Goal: Information Seeking & Learning: Find specific fact

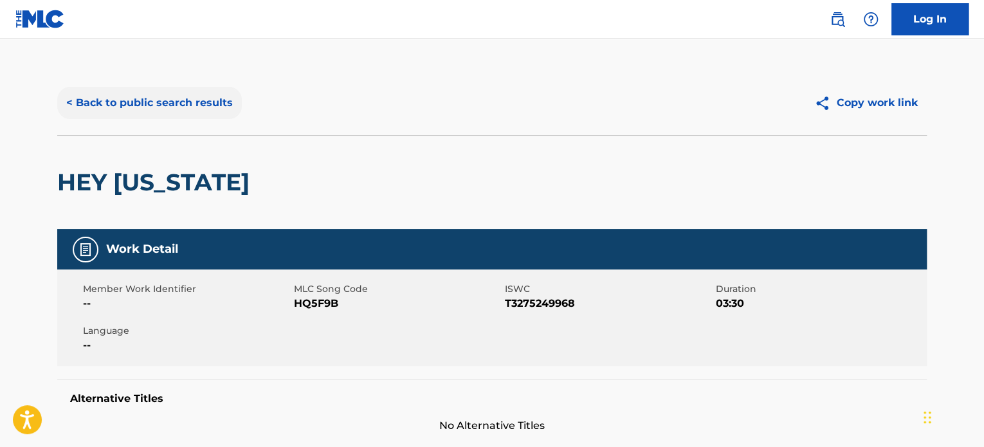
click at [119, 92] on button "< Back to public search results" at bounding box center [149, 103] width 185 height 32
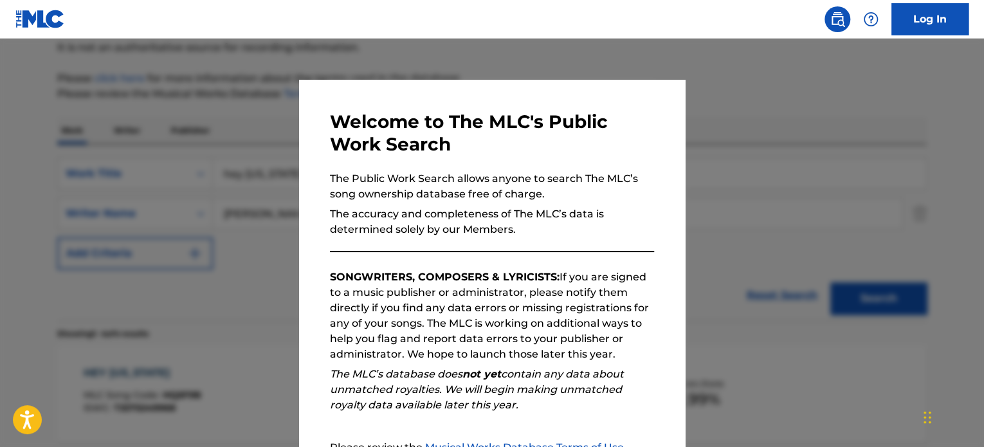
click at [253, 195] on div at bounding box center [492, 262] width 984 height 447
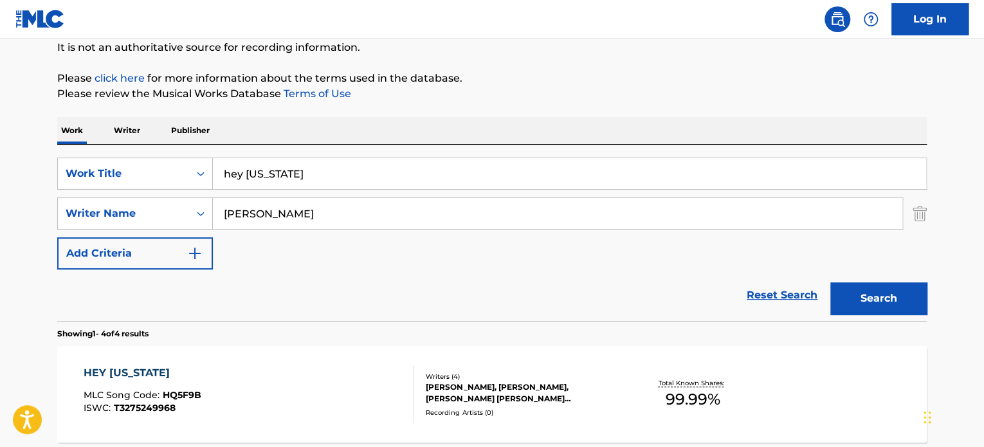
drag, startPoint x: 332, startPoint y: 173, endPoint x: 45, endPoint y: 145, distance: 288.2
click at [48, 146] on div "The MLC Public Work Search The accuracy and completeness of The MLC's data is d…" at bounding box center [492, 374] width 900 height 864
type input "second wind"
type input "[PERSON_NAME]"
click at [830, 282] on button "Search" at bounding box center [878, 298] width 96 height 32
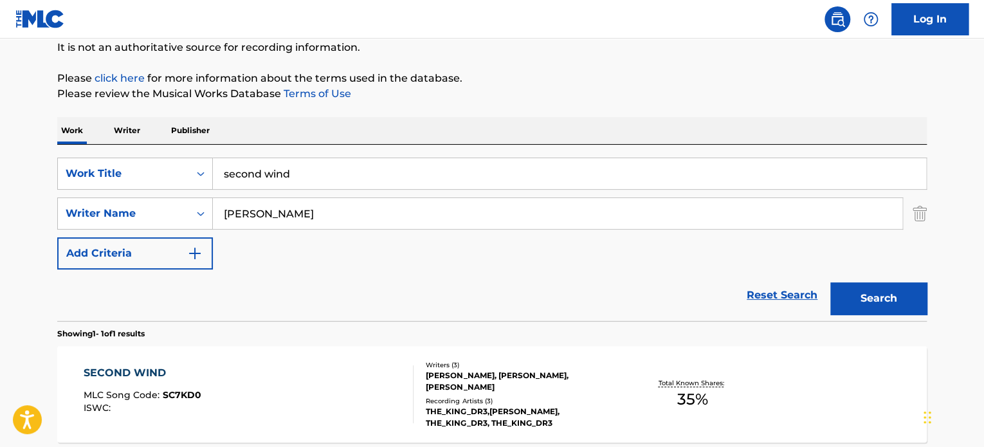
click at [137, 369] on div "SECOND WIND" at bounding box center [143, 372] width 118 height 15
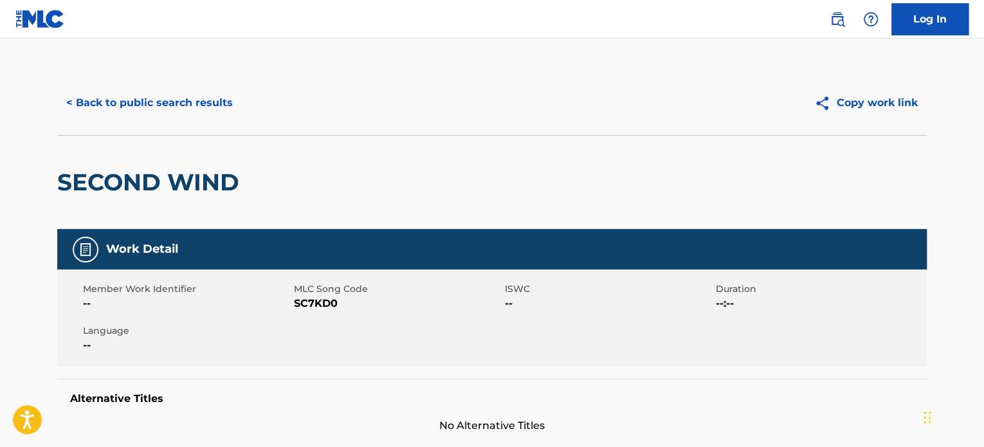
drag, startPoint x: 982, startPoint y: 161, endPoint x: 980, endPoint y: 228, distance: 66.9
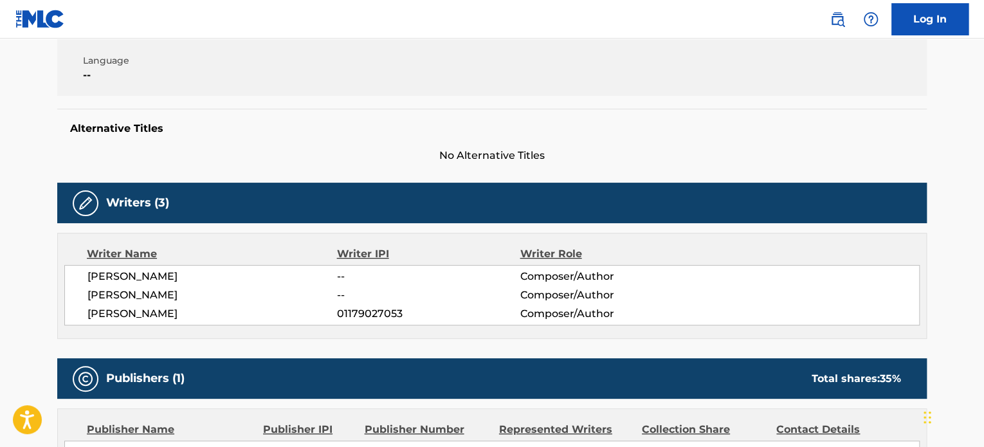
scroll to position [13, 0]
